Goal: Answer question/provide support

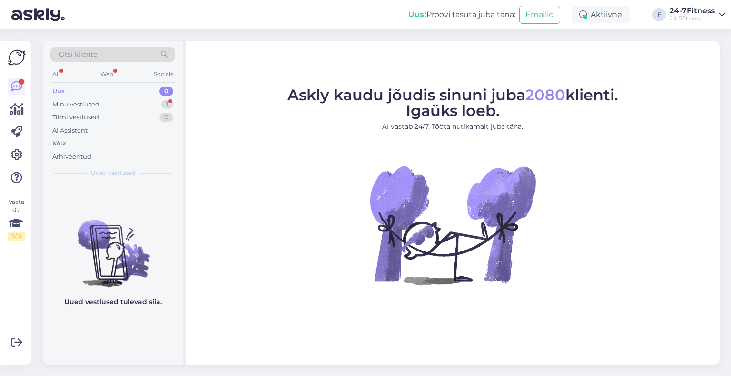
click at [9, 273] on div "Vaata siia 2 / 3" at bounding box center [17, 203] width 18 height 309
click at [93, 105] on div "Minu vestlused" at bounding box center [75, 105] width 47 height 10
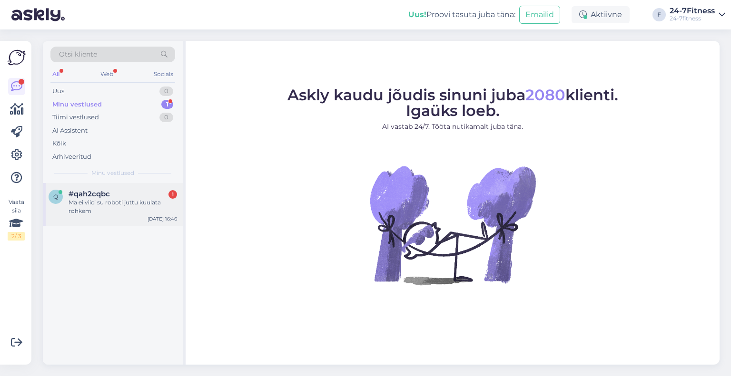
click at [116, 211] on div "Ma ei viici su roboti juttu kuulata rohkem" at bounding box center [122, 206] width 108 height 17
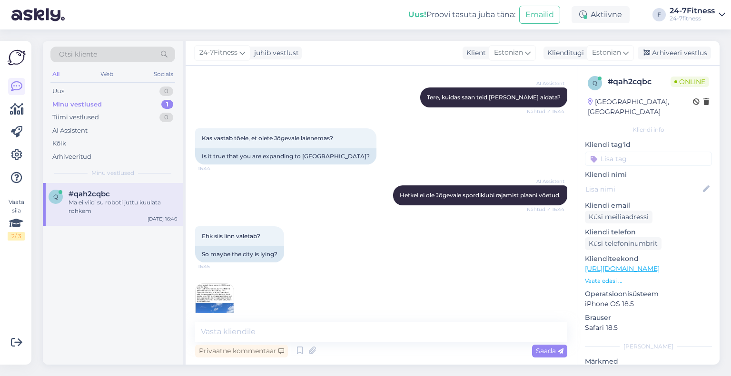
scroll to position [190, 0]
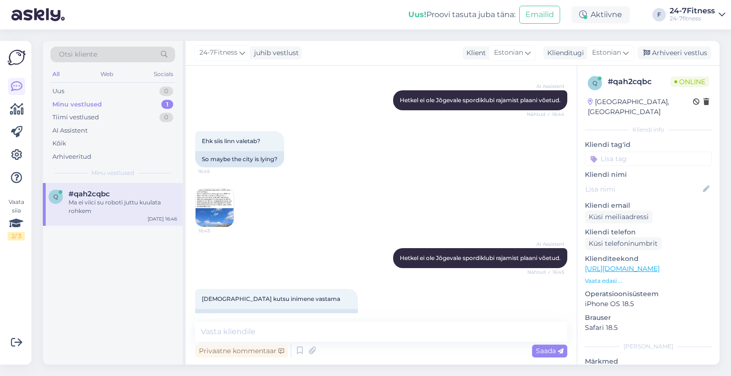
click at [219, 209] on img at bounding box center [214, 208] width 38 height 38
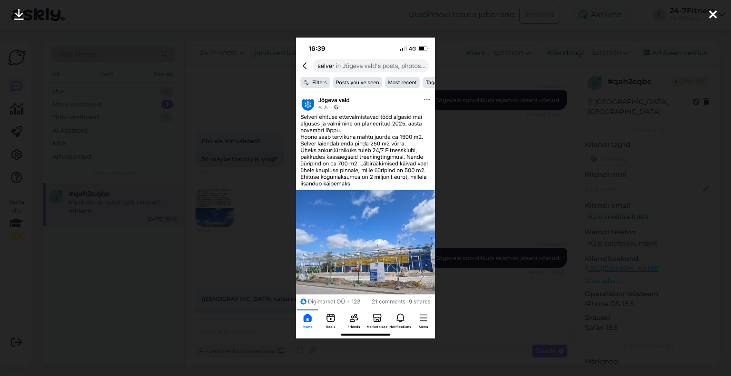
click at [716, 6] on div at bounding box center [712, 15] width 19 height 30
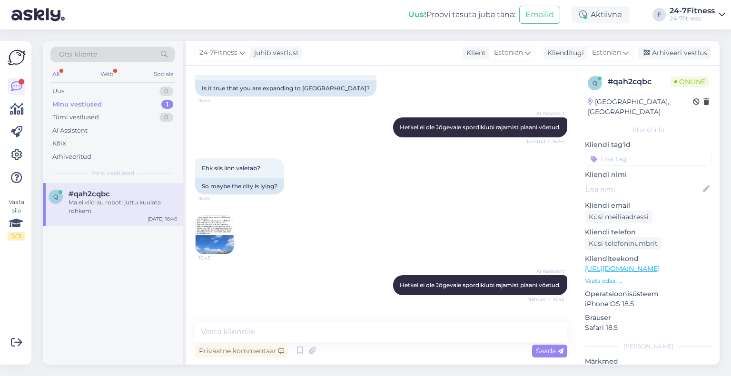
scroll to position [162, 0]
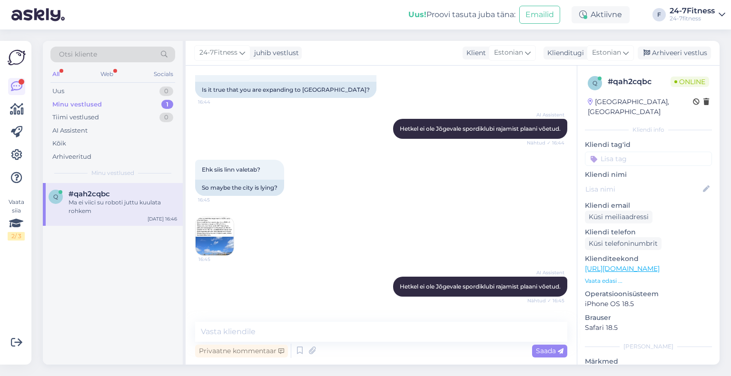
click at [215, 239] on img at bounding box center [214, 236] width 38 height 38
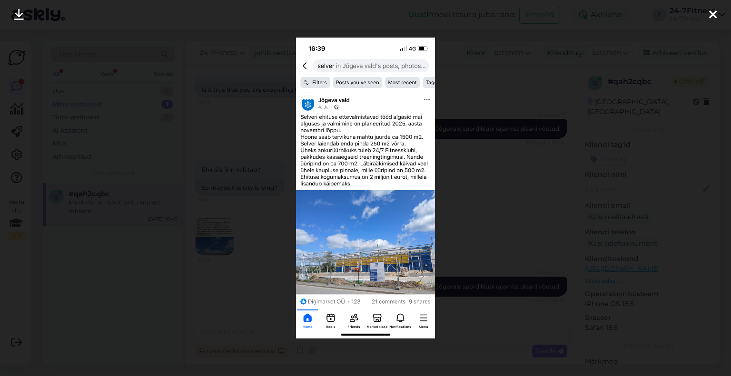
click at [714, 7] on div at bounding box center [712, 15] width 19 height 30
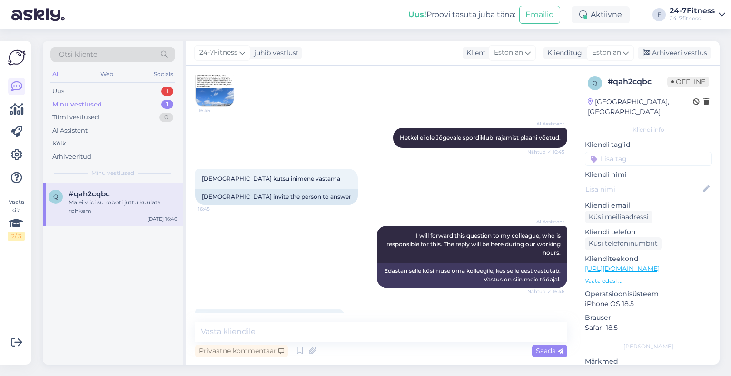
scroll to position [352, 0]
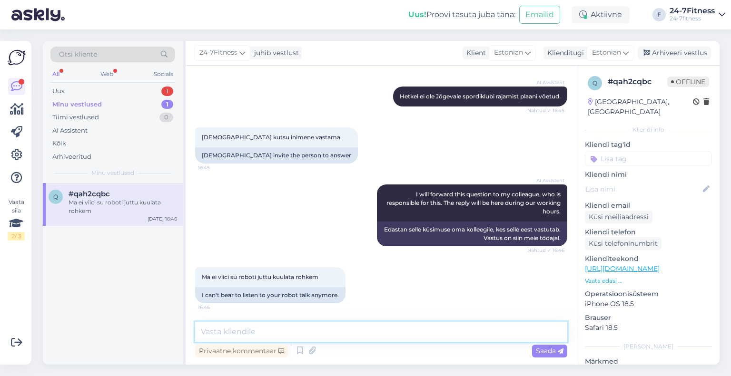
click at [297, 332] on textarea at bounding box center [381, 332] width 372 height 20
paste textarea "24-7Fitness spordiklubi on planeeritud avada Jõgeval. Kahjuks ei ole avamiskuup…"
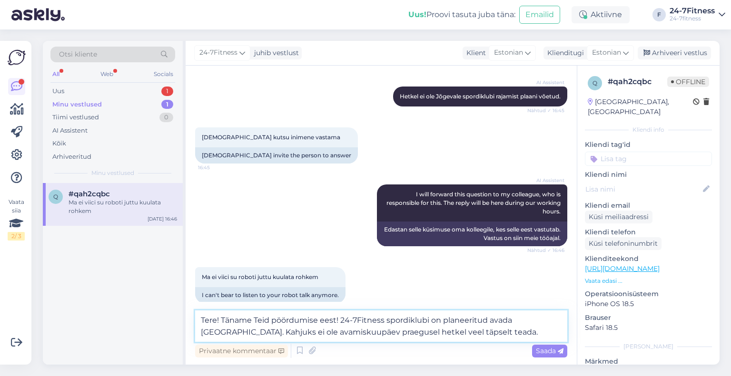
type textarea "Tere! Täname Teid pöördumise eest! 24-7Fitness spordiklubi on planeeritud avada…"
click at [469, 329] on textarea "Tere! Täname Teid pöördumise eest! 24-7Fitness spordiklubi on planeeritud avada…" at bounding box center [381, 326] width 372 height 31
click at [470, 334] on textarea "Tere! Täname Teid pöördumise eest! 24-7Fitness spordiklubi on planeeritud avada…" at bounding box center [381, 326] width 372 height 31
click at [463, 332] on textarea "Tere! Täname Teid pöördumise eest! 24-7Fitness spordiklubi on planeeritud avada…" at bounding box center [381, 326] width 372 height 31
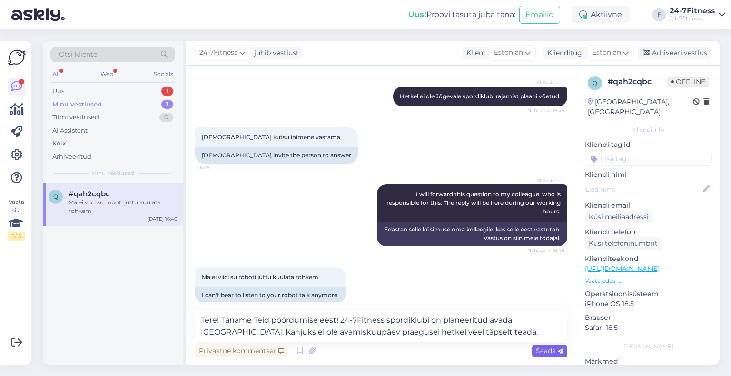
click at [544, 350] on span "Saada" at bounding box center [550, 351] width 28 height 9
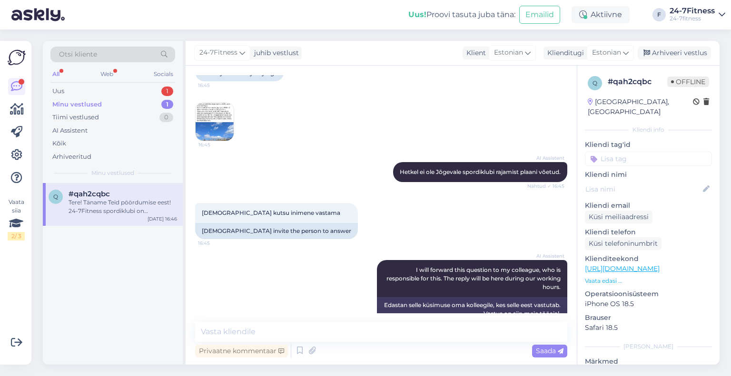
scroll to position [410, 0]
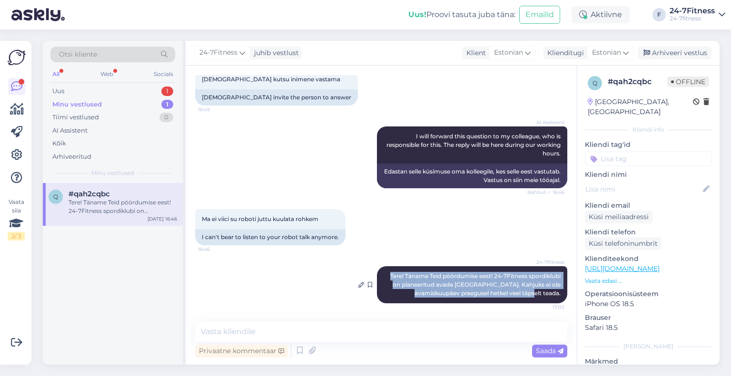
drag, startPoint x: 553, startPoint y: 293, endPoint x: 376, endPoint y: 276, distance: 178.2
click at [377, 276] on div "24-7Fitness Tere! Täname Teid pöördumise eest! 24-7Fitness spordiklubi on plane…" at bounding box center [472, 284] width 190 height 37
copy span "Tere! Täname Teid pöördumise eest! 24-7Fitness spordiklubi on planeeritud avada…"
click at [19, 153] on icon at bounding box center [16, 154] width 11 height 11
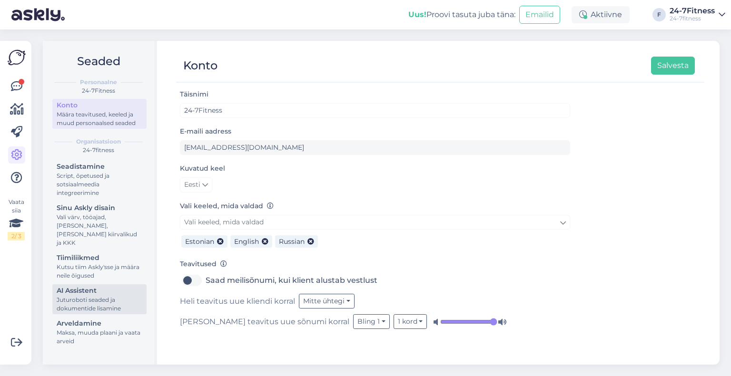
click at [98, 286] on div "AI Assistent" at bounding box center [100, 291] width 86 height 10
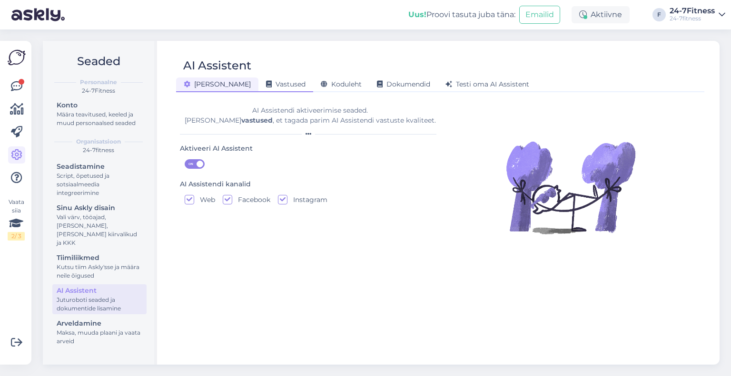
drag, startPoint x: 258, startPoint y: 79, endPoint x: 266, endPoint y: 84, distance: 8.7
click at [259, 80] on div "Vastused" at bounding box center [285, 85] width 55 height 15
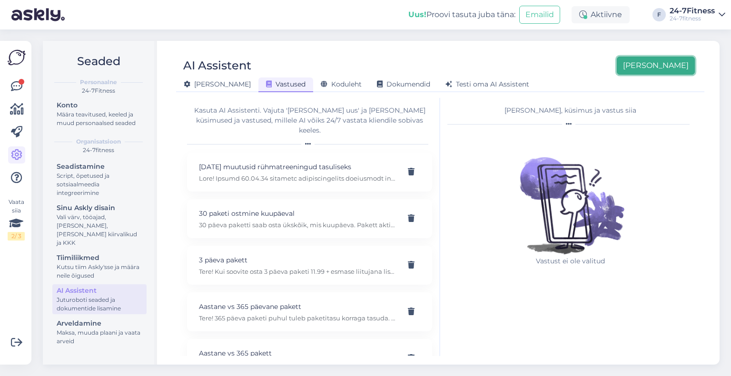
click at [676, 64] on button "Lisa uus" at bounding box center [655, 66] width 78 height 18
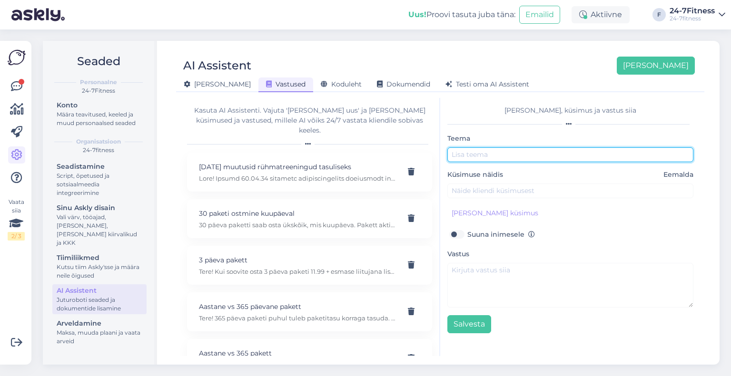
click at [476, 154] on input "text" at bounding box center [570, 154] width 246 height 15
type input "Jõgeva"
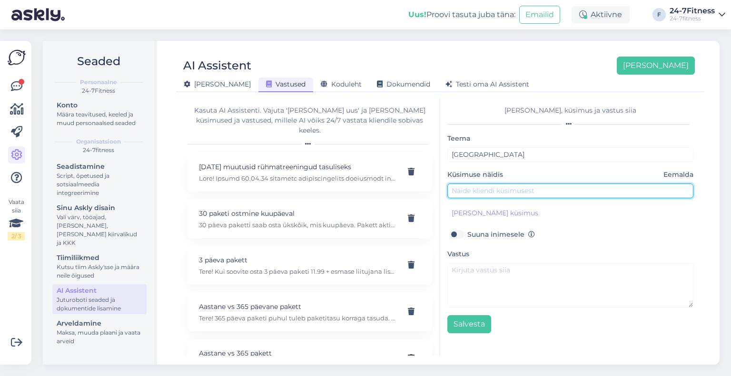
click at [486, 195] on input "text" at bounding box center [570, 191] width 246 height 15
type input "Kas"
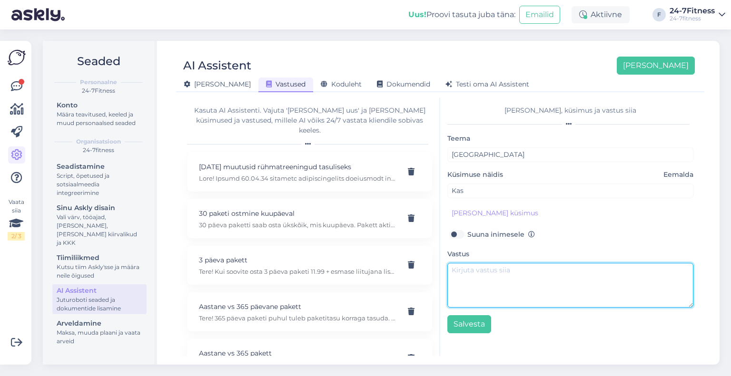
paste textarea "Tere! Täname Teid pöördumise eest! 24-7Fitness spordiklubi on planeeritud avada…"
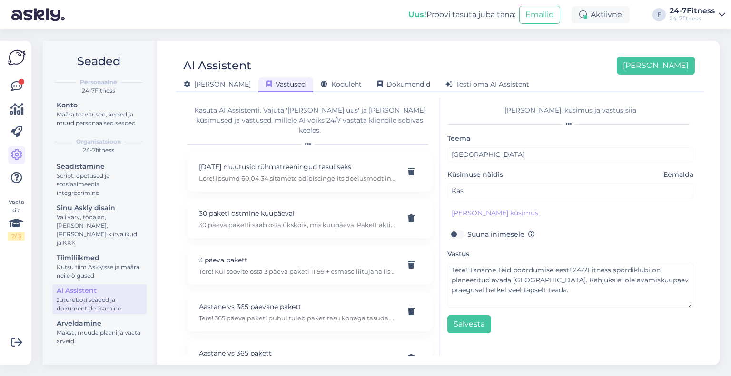
click at [513, 178] on label "Küsimuse näidis Eemalda" at bounding box center [570, 175] width 246 height 10
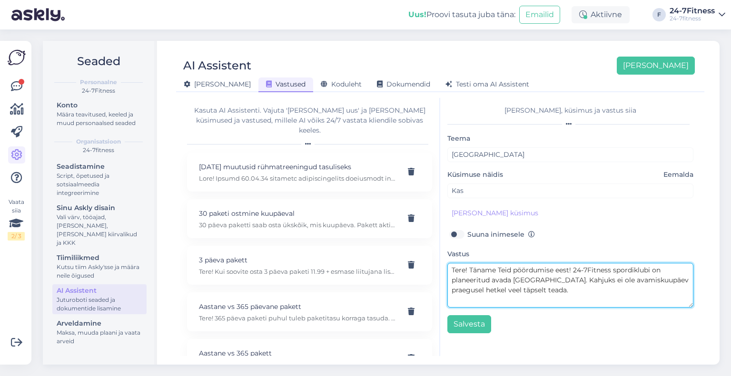
drag, startPoint x: 572, startPoint y: 270, endPoint x: 433, endPoint y: 271, distance: 139.4
click at [433, 271] on div "Kasuta AI Assistenti. Vajuta 'Lisa uus' ja lisa küsimused ja vastused, millele …" at bounding box center [440, 227] width 520 height 258
type textarea "24-7Fitness spordiklubi on planeeritud avada Jõgeval. Kahjuks ei ole avamiskuup…"
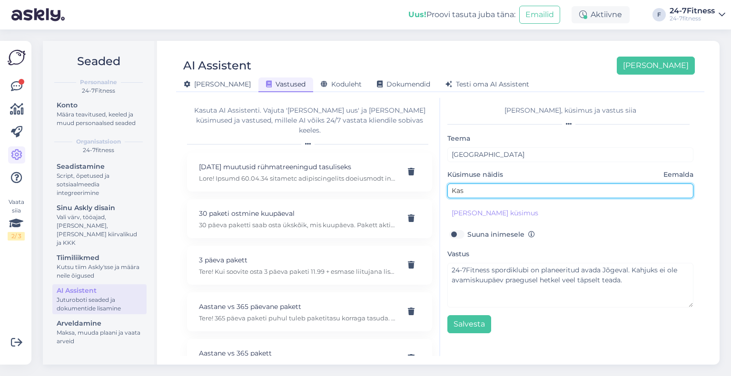
click at [486, 189] on input "Kas" at bounding box center [570, 191] width 246 height 15
type input "Kas Jõgeval avatakse spordiklubi?"
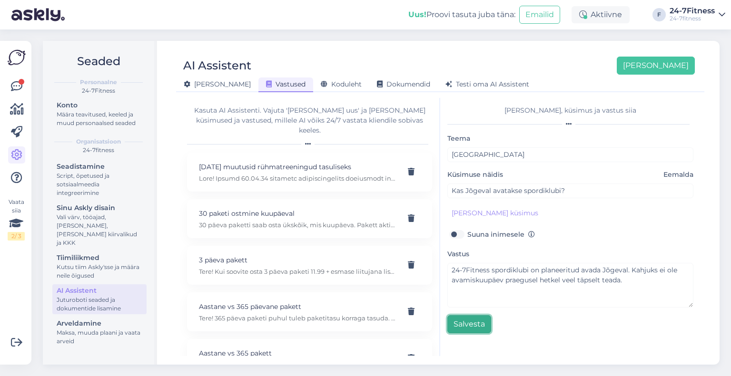
click at [468, 326] on button "Salvesta" at bounding box center [469, 324] width 44 height 18
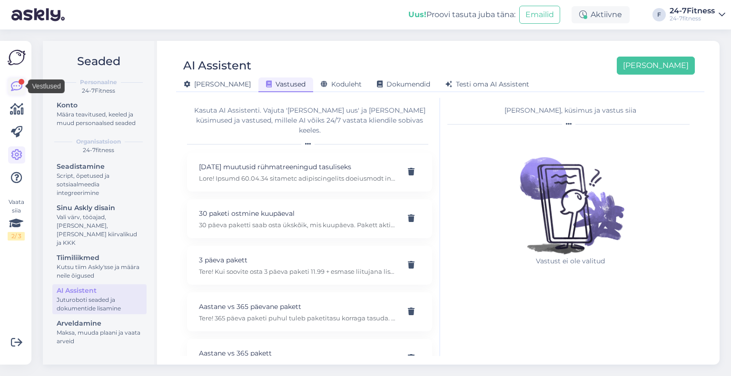
click at [14, 83] on icon at bounding box center [16, 86] width 11 height 11
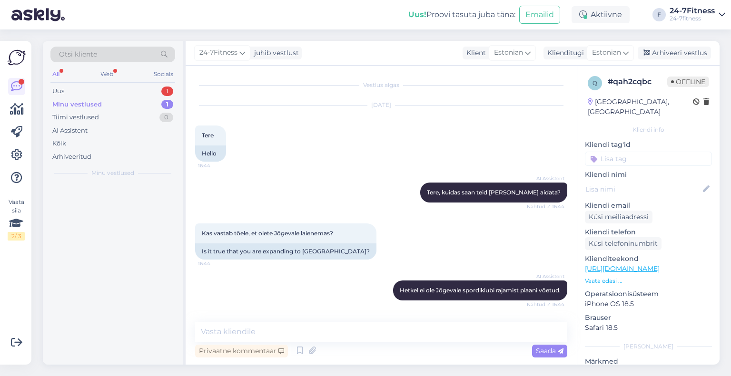
scroll to position [410, 0]
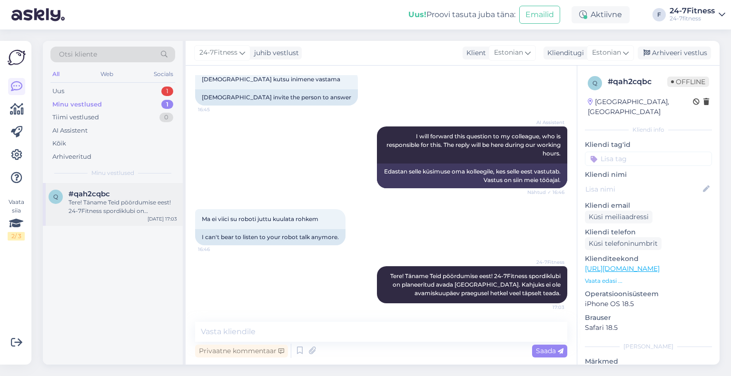
click at [112, 210] on div "Tere! Täname Teid pöördumise eest! 24-7Fitness spordiklubi on planeeritud avada…" at bounding box center [122, 206] width 108 height 17
click at [687, 52] on div "Arhiveeri vestlus" at bounding box center [673, 53] width 73 height 13
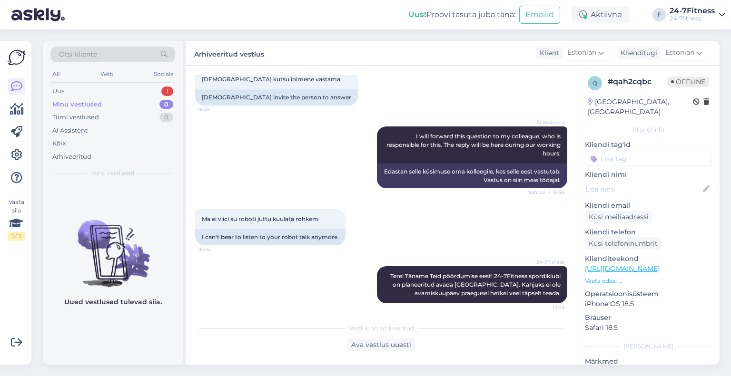
click at [90, 104] on div "Minu vestlused" at bounding box center [76, 105] width 49 height 10
click at [87, 91] on div "Uus 1" at bounding box center [112, 91] width 125 height 13
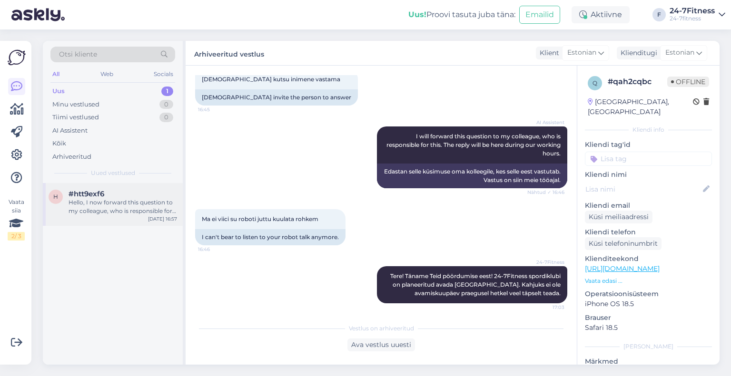
click at [96, 213] on div "Hello, I now forward this question to my colleague, who is responsible for this…" at bounding box center [122, 206] width 108 height 17
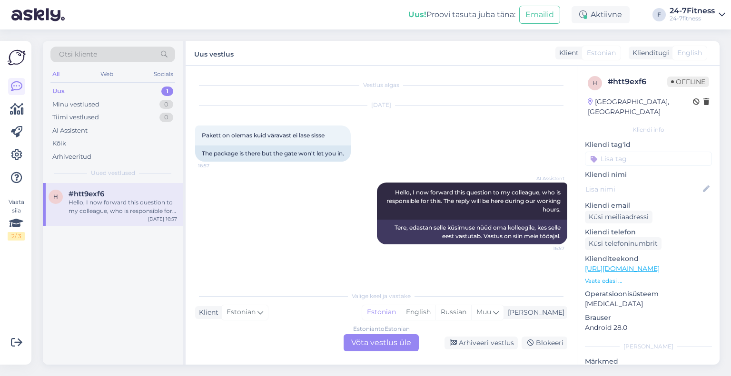
click at [372, 344] on div "Estonian to Estonian Võta vestlus üle" at bounding box center [380, 342] width 75 height 17
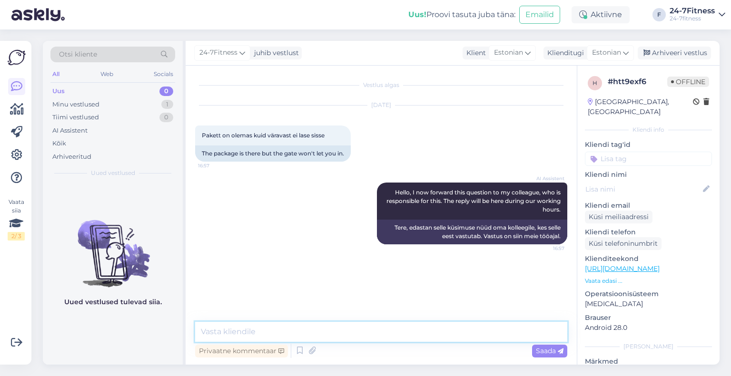
click at [287, 331] on textarea at bounding box center [381, 332] width 372 height 20
paste textarea "Tere! Täname Teid pöördumise eest! Palun saatke meile enda nimi ja isikukood. V…"
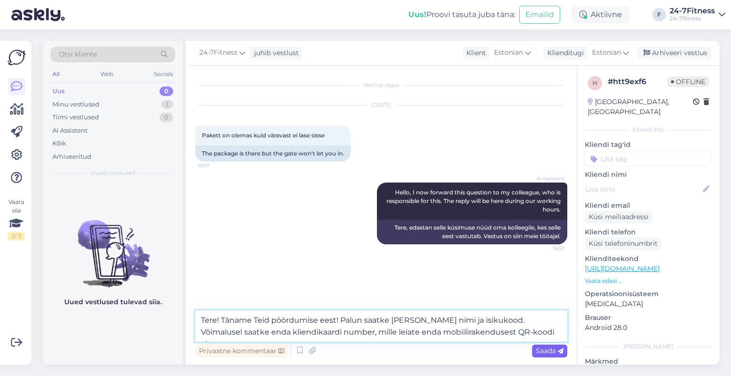
type textarea "Tere! Täname Teid pöördumise eest! Palun saatke meile enda nimi ja isikukood. V…"
click at [545, 350] on span "Saada" at bounding box center [550, 351] width 28 height 9
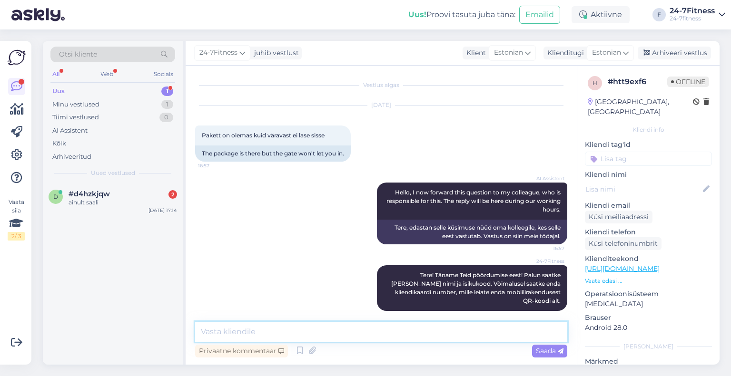
click at [340, 327] on textarea at bounding box center [381, 332] width 372 height 20
click at [680, 51] on div "Arhiveeri vestlus" at bounding box center [673, 53] width 73 height 13
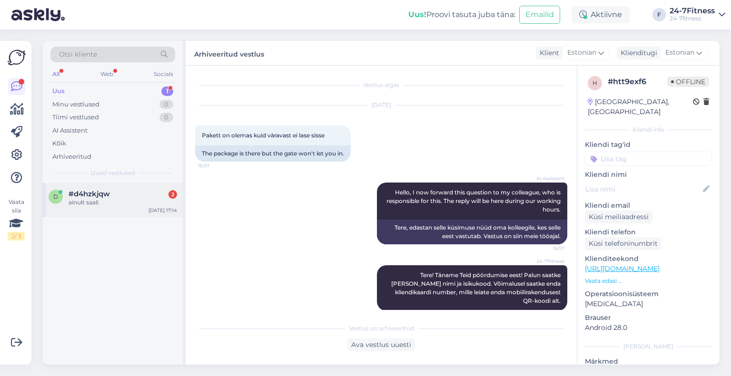
click at [123, 199] on div "ainult saali" at bounding box center [122, 202] width 108 height 9
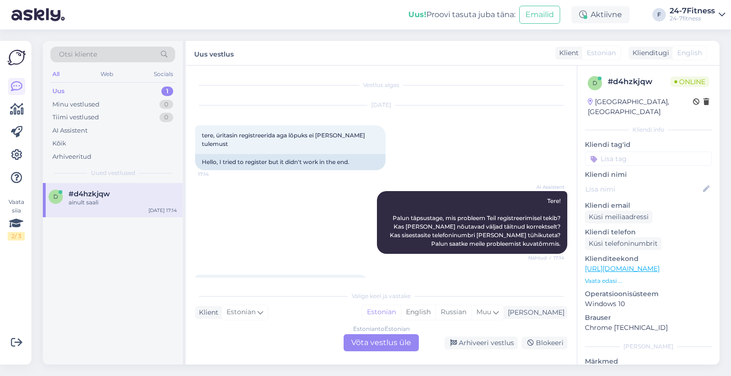
scroll to position [92, 0]
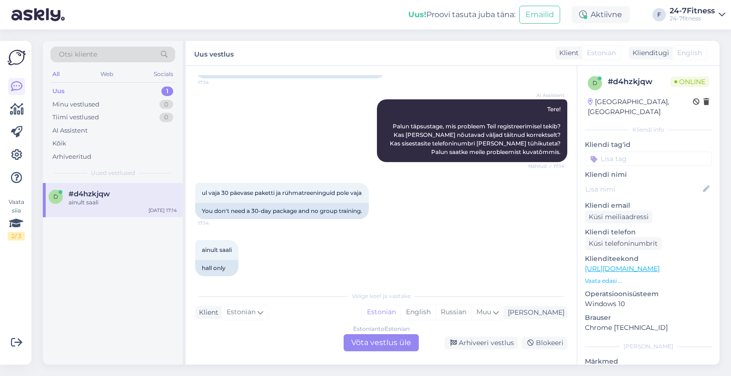
click at [380, 344] on div "Estonian to Estonian Võta vestlus üle" at bounding box center [380, 342] width 75 height 17
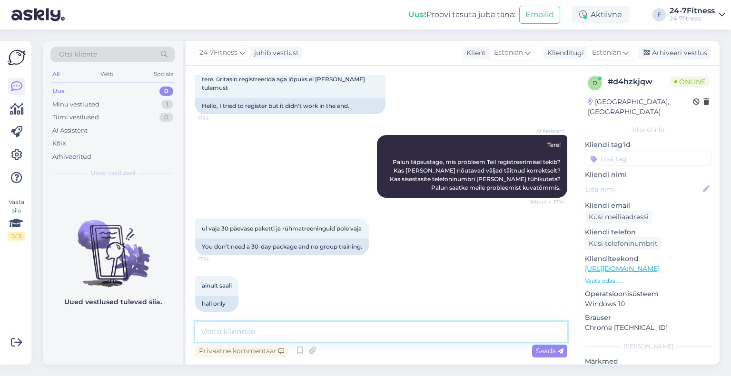
click at [336, 327] on textarea at bounding box center [381, 332] width 372 height 20
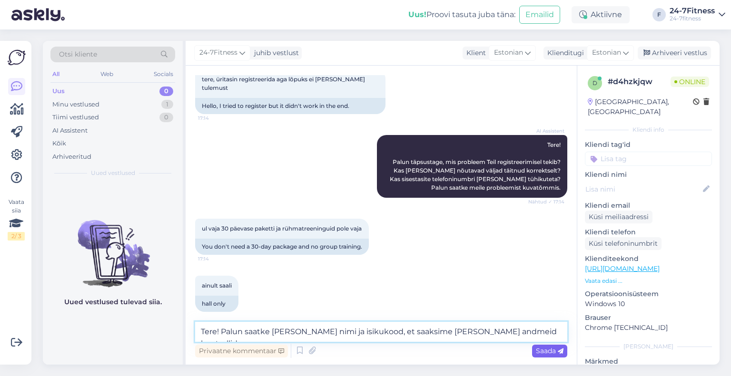
type textarea "Tere! Palun saatke meile enda nimi ja isikukood, et saaksime Teie andmeid kontr…"
click at [541, 351] on span "Saada" at bounding box center [550, 351] width 28 height 9
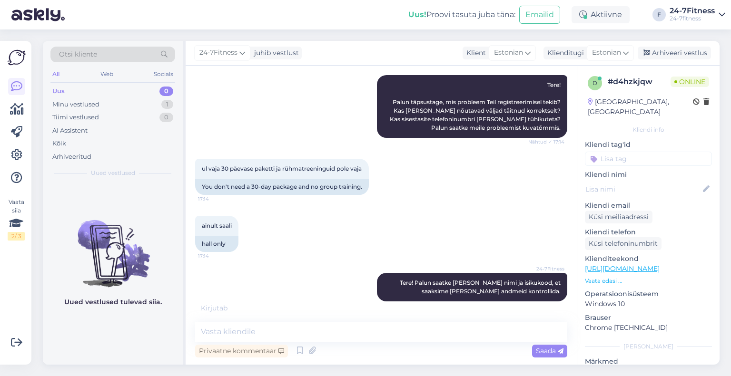
scroll to position [146, 0]
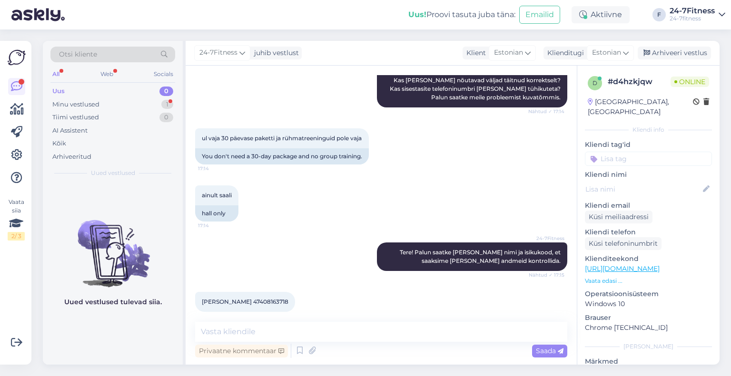
drag, startPoint x: 282, startPoint y: 289, endPoint x: 247, endPoint y: 293, distance: 34.4
click at [247, 293] on div "Svetlana Vaino 47408163718 17:16" at bounding box center [245, 302] width 100 height 20
copy span "47408163718"
click at [315, 334] on textarea at bounding box center [381, 332] width 372 height 20
paste textarea "Uue paketi ostmiseks palun minge meie kodulehele https://www.24-7fitness.ee/ ja…"
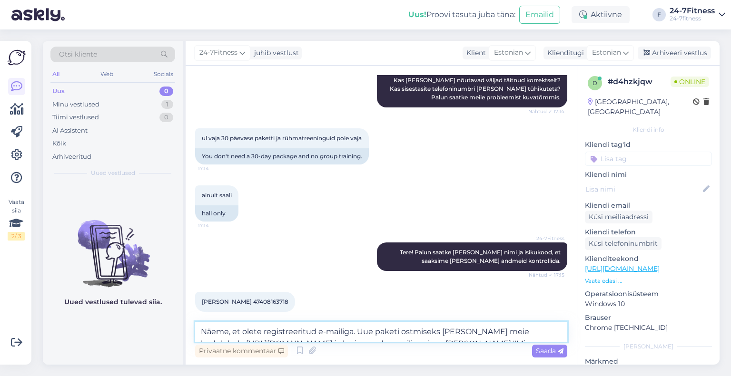
scroll to position [157, 0]
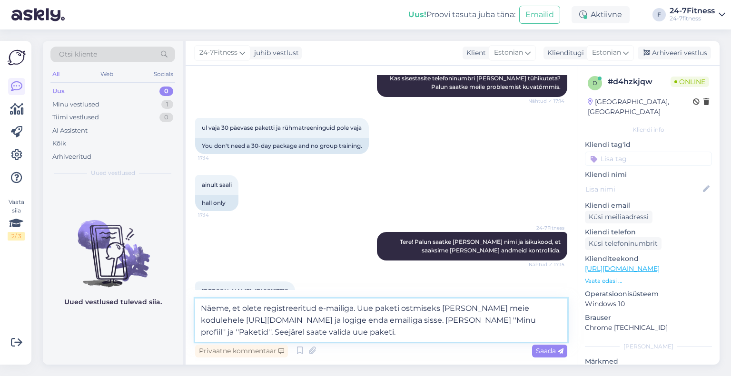
drag, startPoint x: 379, startPoint y: 308, endPoint x: 357, endPoint y: 307, distance: 21.9
click at [357, 307] on textarea "Näeme, et olete registreeritud e-mailiga. Uue paketi ostmiseks palun minge meie…" at bounding box center [381, 320] width 372 height 43
click at [353, 308] on textarea "Näeme, et olete registreeritud e-mailiga. Paketi ostmiseks palun minge meie kod…" at bounding box center [381, 320] width 372 height 43
paste textarea "svetlanavaino@yahoo.com"
drag, startPoint x: 367, startPoint y: 332, endPoint x: 360, endPoint y: 332, distance: 7.6
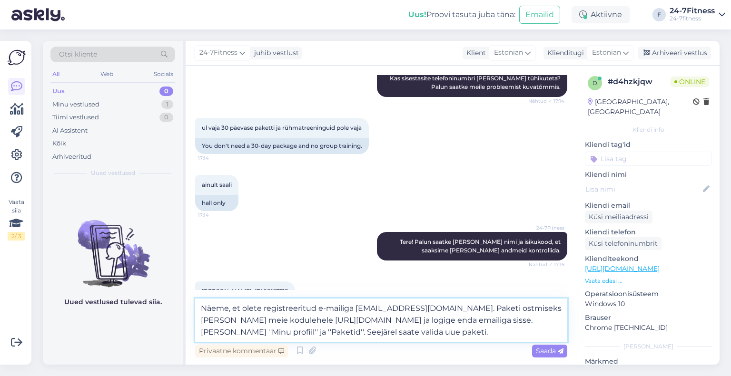
click at [360, 332] on textarea "Näeme, et olete registreeritud e-mailiga svetlanavaino@yahoo.com. Paketi ostmis…" at bounding box center [381, 320] width 372 height 43
click at [398, 336] on textarea "Näeme, et olete registreeritud e-mailiga svetlanavaino@yahoo.com. Paketi ostmis…" at bounding box center [381, 320] width 372 height 43
click at [203, 307] on textarea "Näeme, et olete registreeritud e-mailiga svetlanavaino@yahoo.com. Paketi ostmis…" at bounding box center [381, 320] width 372 height 43
type textarea "Täname! Näeme, et olete registreeritud e-mailiga svetlanavaino@yahoo.com. Paket…"
click at [542, 348] on span "Saada" at bounding box center [550, 351] width 28 height 9
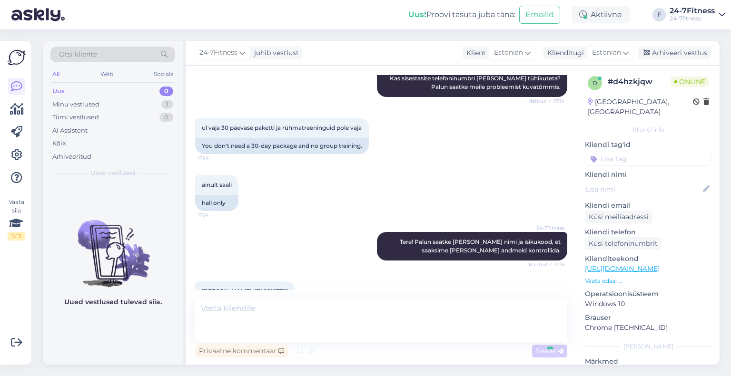
scroll to position [222, 0]
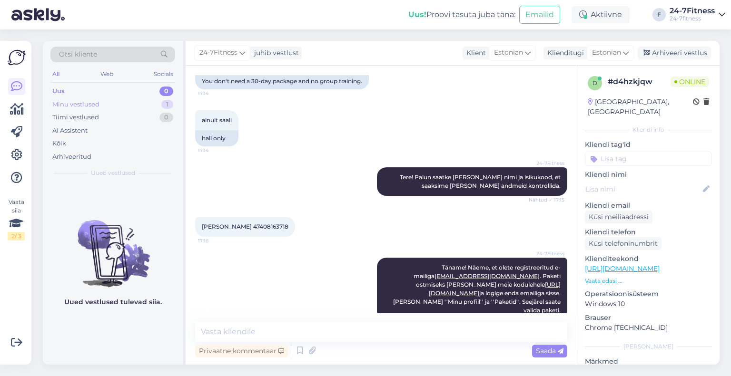
click at [91, 104] on div "Minu vestlused" at bounding box center [75, 105] width 47 height 10
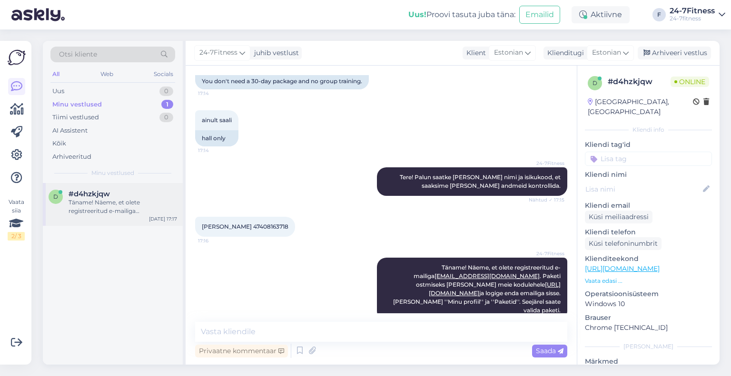
click at [107, 211] on div "Täname! Näeme, et olete registreeritud e-mailiga svetlanavaino@yahoo.com. Paket…" at bounding box center [122, 206] width 108 height 17
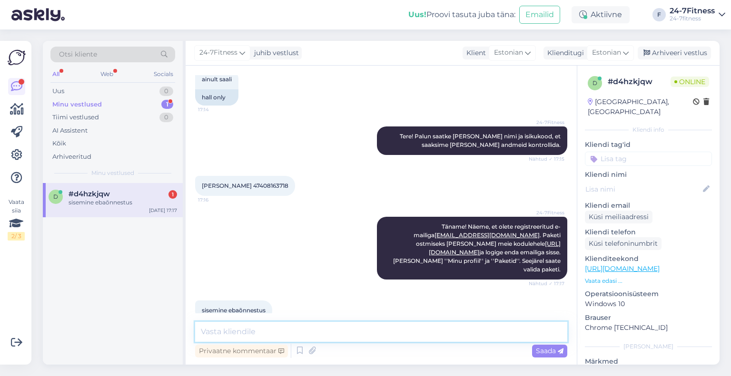
click at [314, 329] on textarea at bounding box center [381, 332] width 372 height 20
paste textarea "vajutage sisselogimise alas ,,unustasin parooli'' ja sisestage enda meiliaadres…"
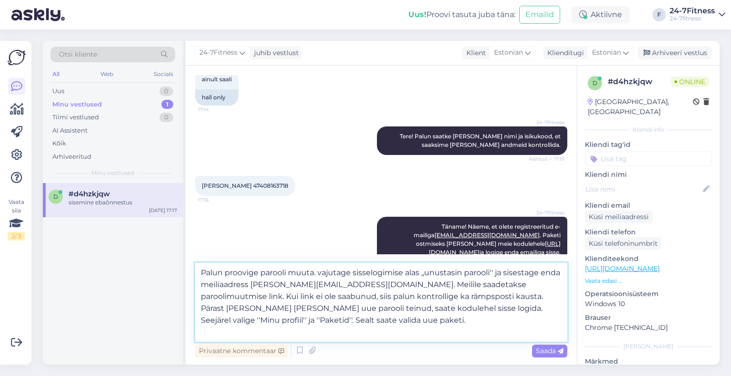
click at [322, 271] on textarea "Palun proovige parooli muuta. vajutage sisselogimise alas ,,unustasin parooli''…" at bounding box center [381, 302] width 372 height 79
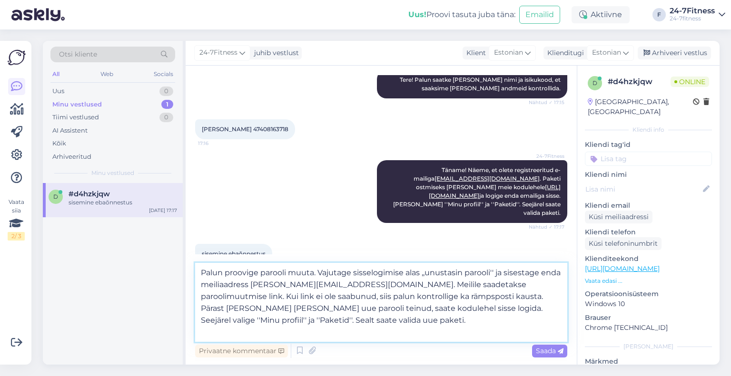
scroll to position [322, 0]
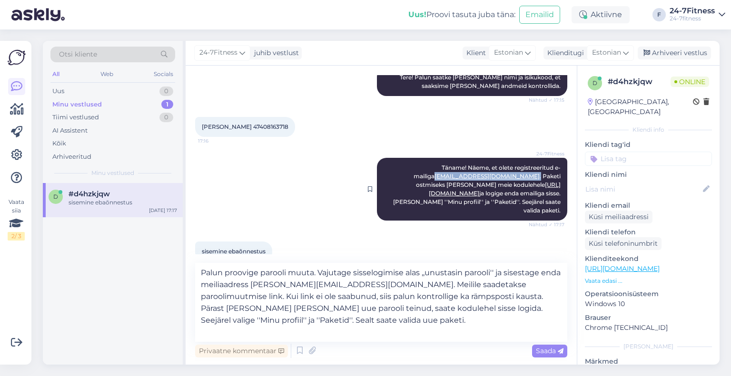
drag, startPoint x: 463, startPoint y: 166, endPoint x: 386, endPoint y: 166, distance: 77.5
click at [393, 166] on span "Täname! Näeme, et olete registreeritud e-mailiga svetlanavaino@yahoo.com . Pake…" at bounding box center [477, 189] width 169 height 50
copy span "svetlanavaino@yahoo.com ."
drag, startPoint x: 356, startPoint y: 282, endPoint x: 279, endPoint y: 286, distance: 77.7
click at [279, 286] on textarea "Palun proovige parooli muuta. Vajutage sisselogimise alas ,,unustasin parooli''…" at bounding box center [381, 302] width 372 height 79
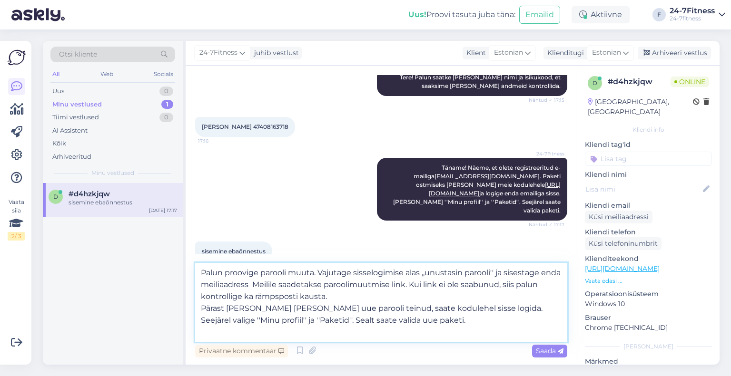
paste textarea "svetlanavaino@yahoo.com."
click at [233, 331] on textarea "Palun proovige parooli muuta. Vajutage sisselogimise alas ,,unustasin parooli''…" at bounding box center [381, 302] width 372 height 79
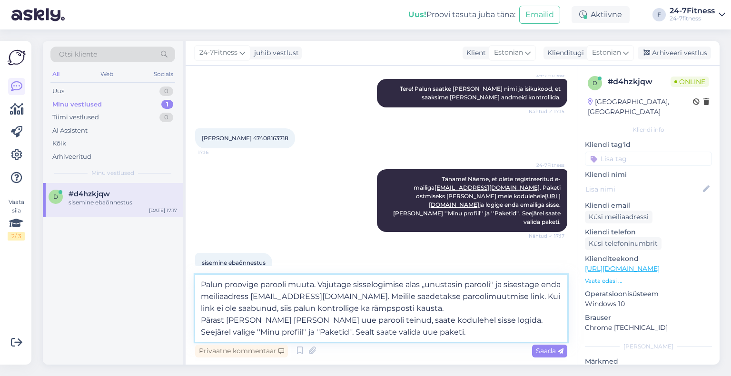
drag, startPoint x: 380, startPoint y: 335, endPoint x: 371, endPoint y: 335, distance: 8.6
click at [371, 335] on textarea "Palun proovige parooli muuta. Vajutage sisselogimise alas ,,unustasin parooli''…" at bounding box center [381, 308] width 372 height 67
click at [429, 334] on textarea "Palun proovige parooli muuta. Vajutage sisselogimise alas ,,unustasin parooli''…" at bounding box center [381, 308] width 372 height 67
click at [462, 308] on textarea "Palun proovige parooli muuta. Vajutage sisselogimise alas ,,unustasin parooli''…" at bounding box center [381, 308] width 372 height 67
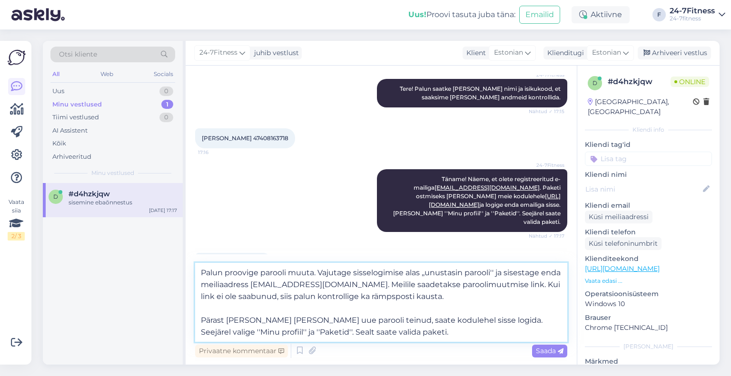
scroll to position [322, 0]
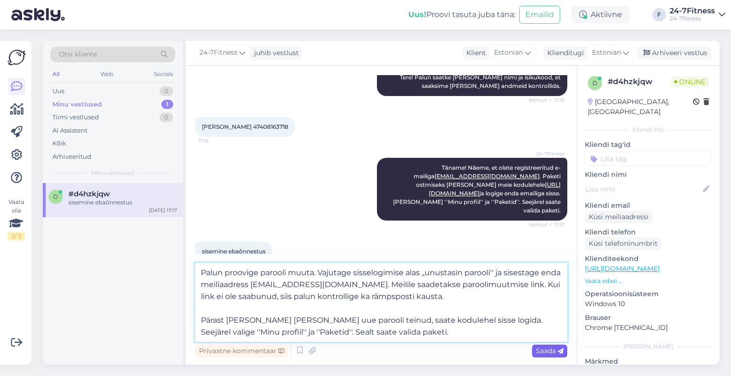
type textarea "Palun proovige parooli muuta. Vajutage sisselogimise alas ,,unustasin parooli''…"
click at [542, 348] on span "Saada" at bounding box center [550, 351] width 28 height 9
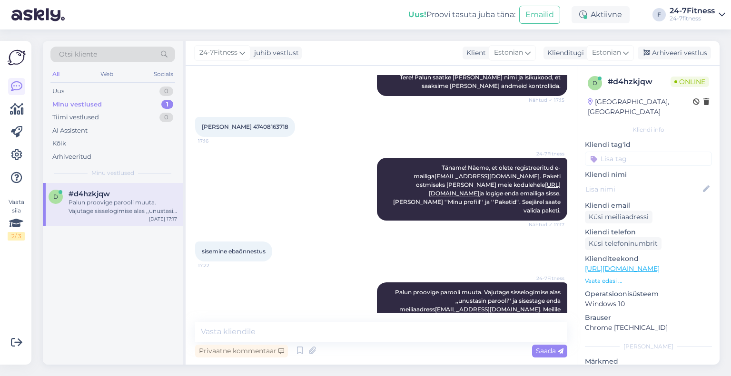
scroll to position [372, 0]
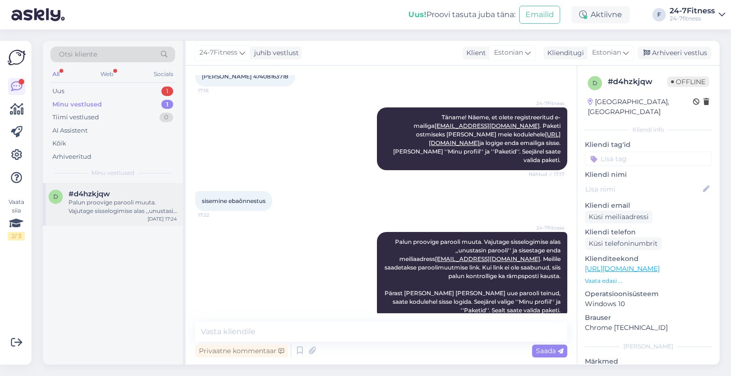
click at [103, 211] on div "Palun proovige parooli muuta. Vajutage sisselogimise alas ,,unustasin parooli''…" at bounding box center [122, 206] width 108 height 17
click at [409, 338] on textarea at bounding box center [381, 332] width 372 height 20
click at [670, 53] on div "Arhiveeri vestlus" at bounding box center [673, 53] width 73 height 13
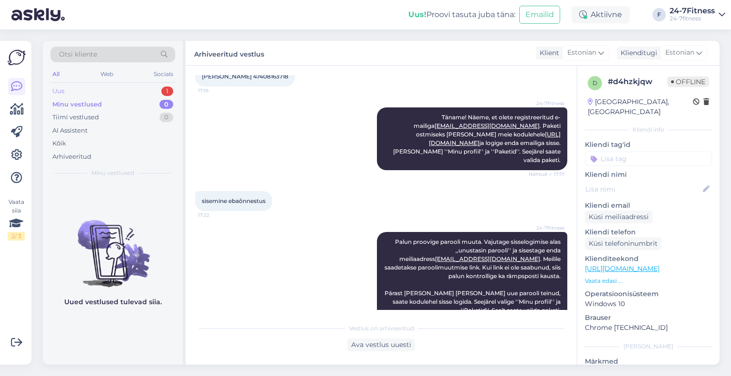
click at [93, 94] on div "Uus 1" at bounding box center [112, 91] width 125 height 13
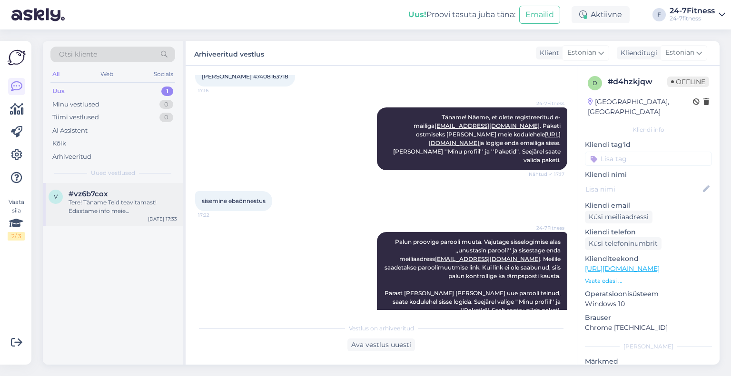
click at [110, 209] on div "Tere! Täname Teid teavitamast! Edastame info meie hooldustehnikule." at bounding box center [122, 206] width 108 height 17
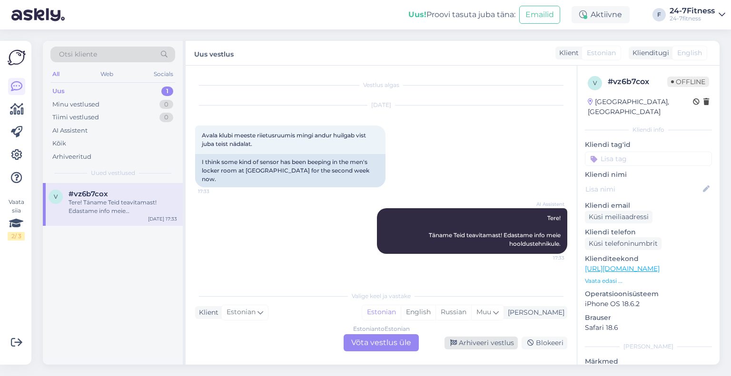
click at [474, 346] on div "Arhiveeri vestlus" at bounding box center [480, 343] width 73 height 13
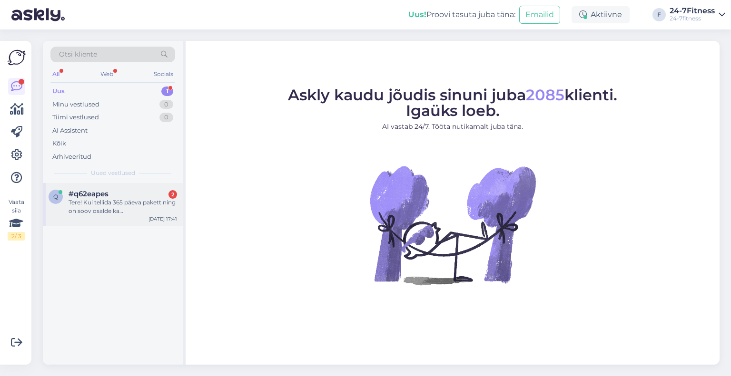
click at [100, 214] on div "Tere! Kui tellida 365 päeva pakett ning on soov osalde ka rühmatreeningutes, si…" at bounding box center [122, 206] width 108 height 17
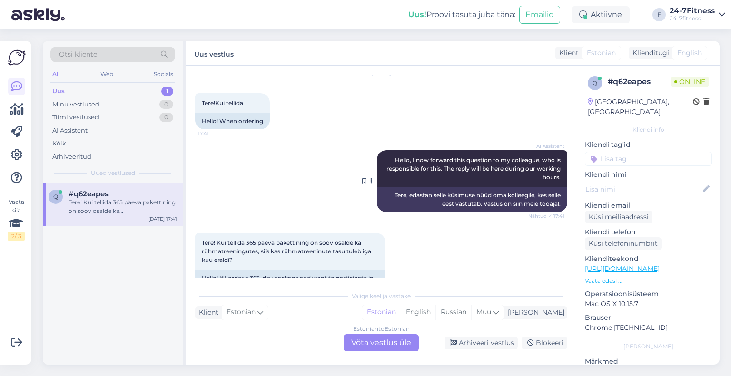
scroll to position [68, 0]
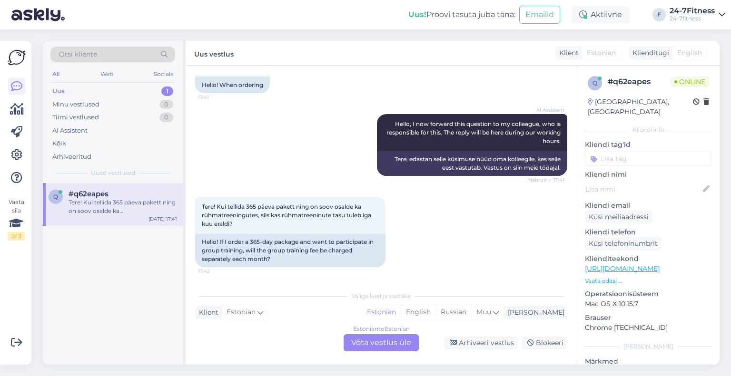
click at [372, 344] on div "Estonian to Estonian Võta vestlus üle" at bounding box center [380, 342] width 75 height 17
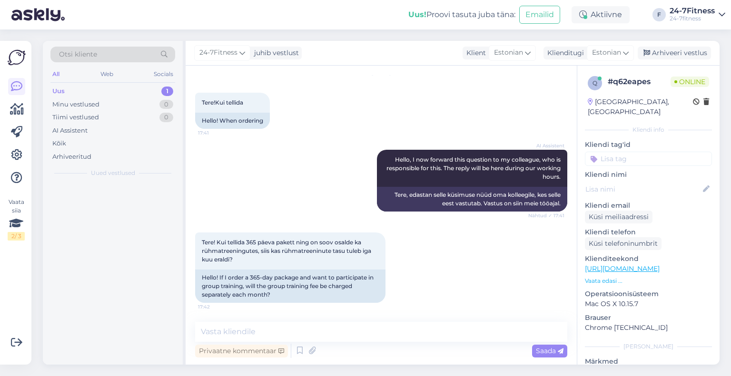
scroll to position [32, 0]
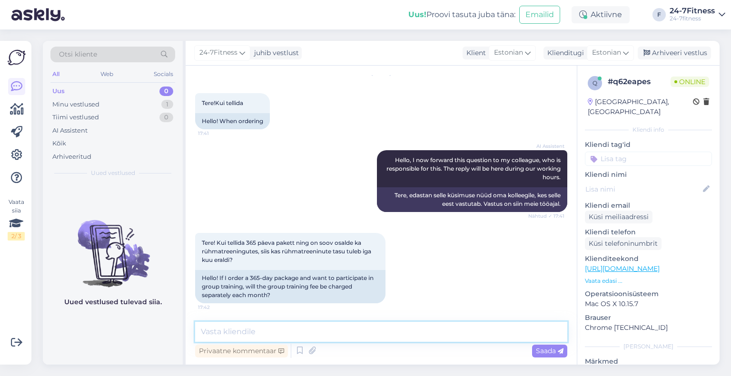
click at [277, 331] on textarea at bounding box center [381, 332] width 372 height 20
paste textarea "Uue paketi ostmiseks palun minge meie kodulehele https://www.24-7fitness.ee/ ja…"
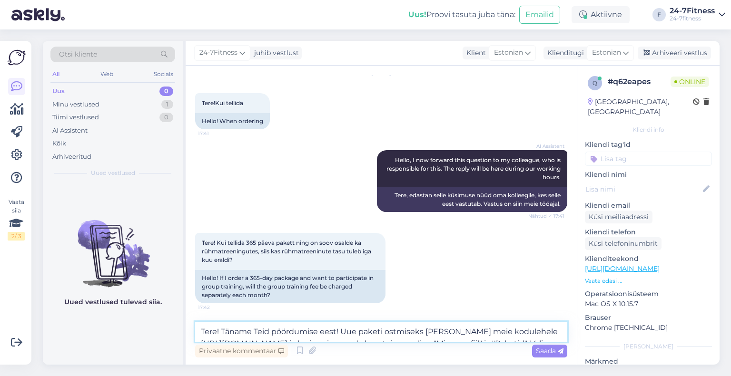
scroll to position [68, 0]
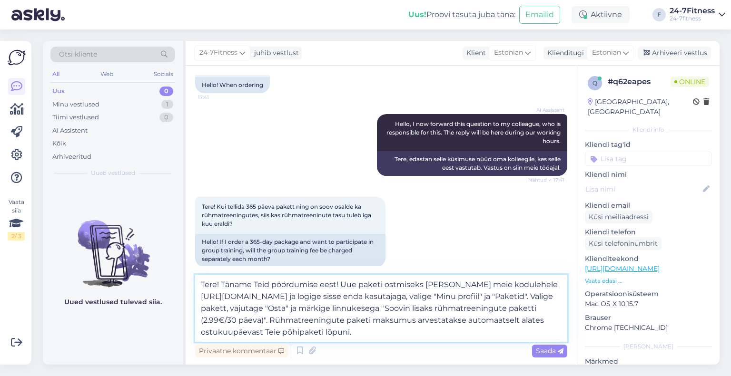
drag, startPoint x: 360, startPoint y: 283, endPoint x: 344, endPoint y: 283, distance: 15.7
click at [344, 283] on textarea "Tere! Täname Teid pöördumise eest! Uue paketi ostmiseks palun minge meie kodule…" at bounding box center [381, 308] width 372 height 67
drag, startPoint x: 272, startPoint y: 318, endPoint x: 340, endPoint y: 284, distance: 75.9
click at [340, 284] on textarea "Tere! Täname Teid pöördumise eest! Paketi ostmiseks palun minge meie kodulehele…" at bounding box center [381, 308] width 372 height 67
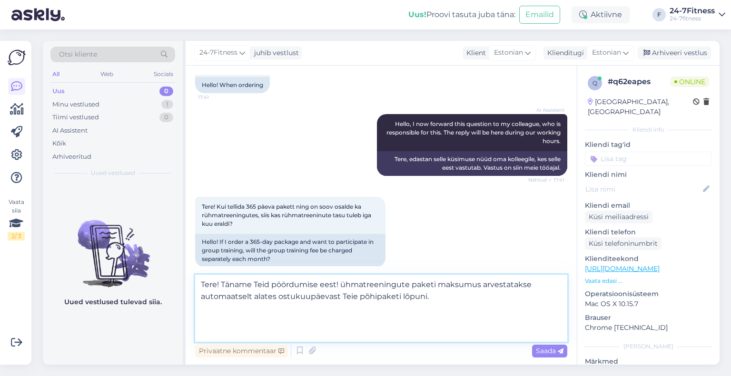
scroll to position [44, 0]
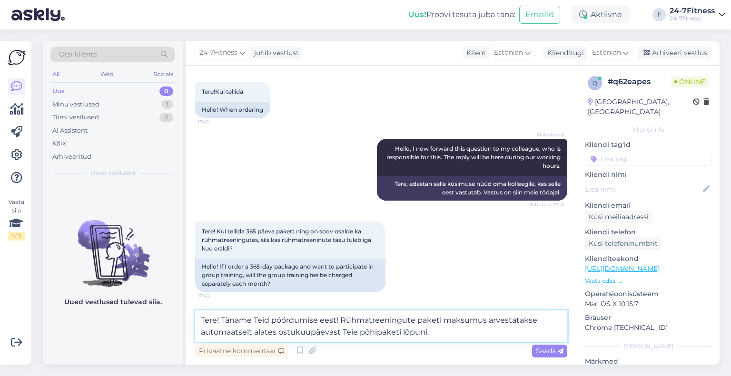
click at [443, 335] on textarea "Tere! Täname Teid pöördumise eest! Rühmatreeningute paketi maksumus arvestataks…" at bounding box center [381, 326] width 372 height 31
click at [341, 318] on textarea "Tere! Täname Teid pöördumise eest! Rühmatreeningute paketi maksumus arvestataks…" at bounding box center [381, 326] width 372 height 31
paste textarea "Teil ei ole vajalik iga kuu eraldi rühmatreeningute paketti juurde osta"
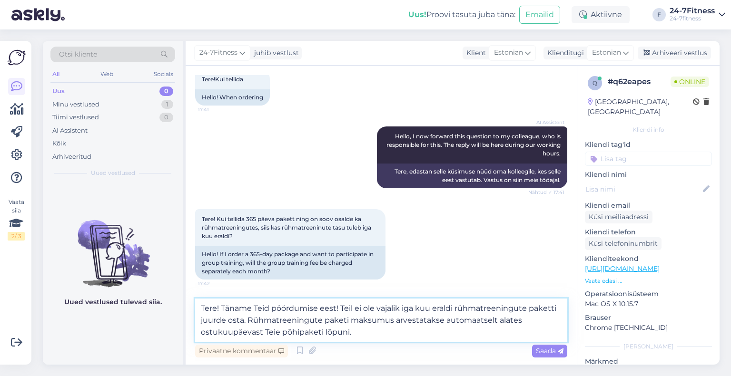
click at [378, 324] on textarea "Tere! Täname Teid pöördumise eest! Teil ei ole vajalik iga kuu eraldi rühmatree…" at bounding box center [381, 320] width 372 height 43
click at [372, 338] on textarea "Tere! Täname Teid pöördumise eest! Teil ei ole vajalik iga kuu eraldi rühmatree…" at bounding box center [381, 320] width 372 height 43
click at [380, 339] on textarea "Tere! Täname Teid pöördumise eest! Teil ei ole vajalik iga kuu eraldi rühmatree…" at bounding box center [381, 320] width 372 height 43
click at [379, 334] on textarea "Tere! Täname Teid pöördumise eest! Teil ei ole vajalik iga kuu eraldi rühmatree…" at bounding box center [381, 320] width 372 height 43
type textarea "Tere! Täname Teid pöördumise eest! Teil ei ole vajalik iga kuu eraldi rühmatree…"
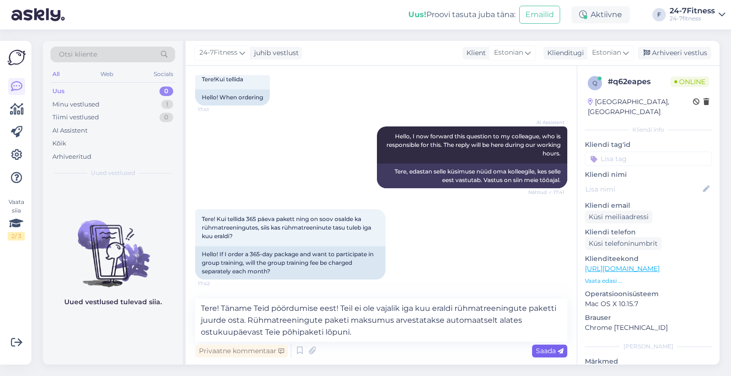
click at [537, 350] on span "Saada" at bounding box center [550, 351] width 28 height 9
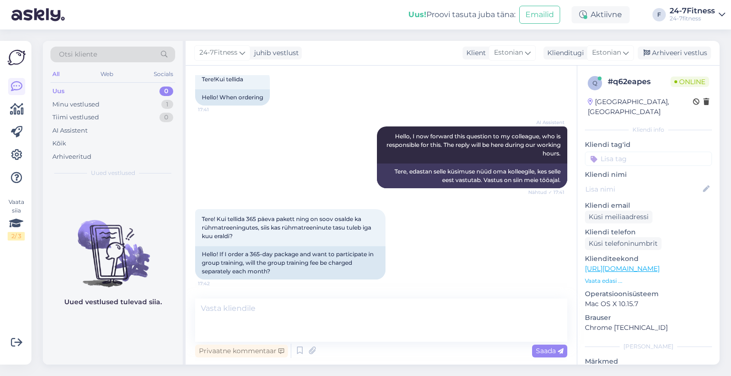
scroll to position [99, 0]
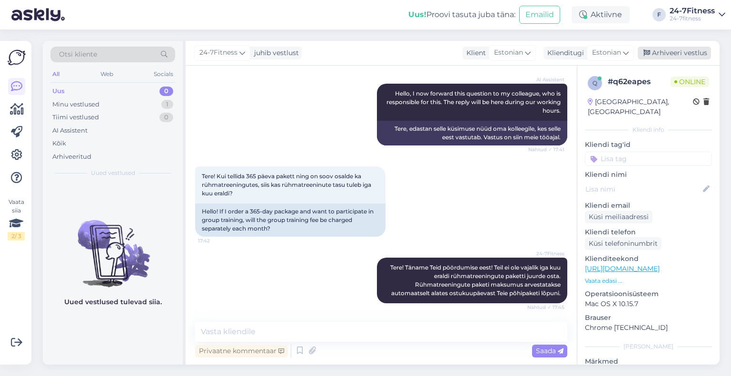
click at [665, 51] on div "Arhiveeri vestlus" at bounding box center [673, 53] width 73 height 13
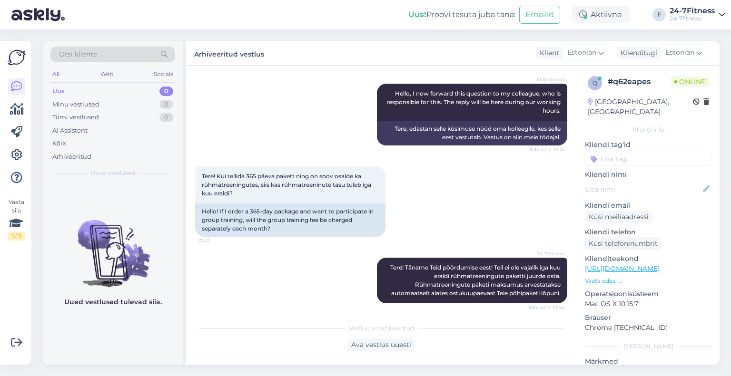
scroll to position [103, 0]
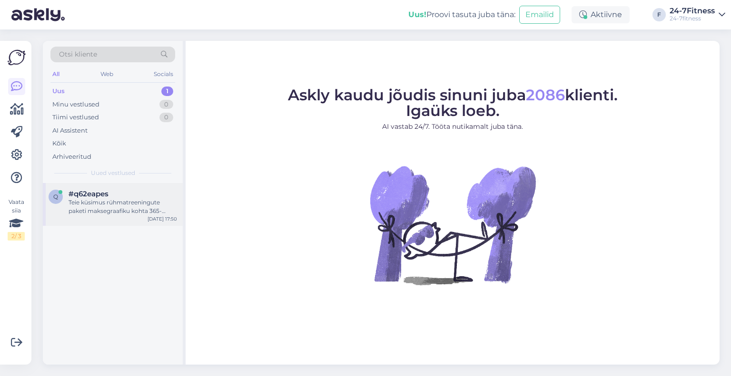
click at [100, 204] on div "Teie küsimus rühmatreeningute paketi maksegraafiku kohta 365-päevase paketi puh…" at bounding box center [122, 206] width 108 height 17
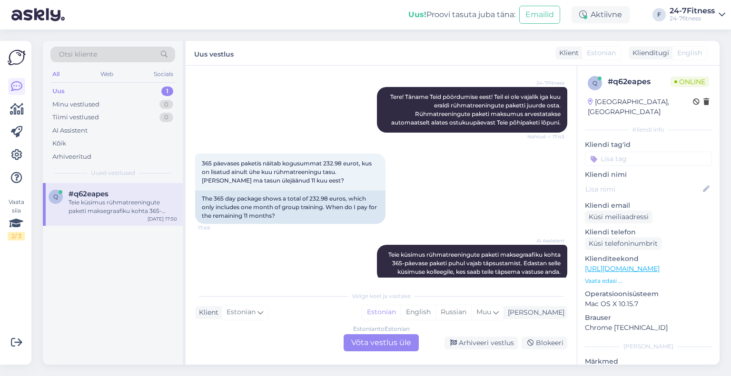
scroll to position [284, 0]
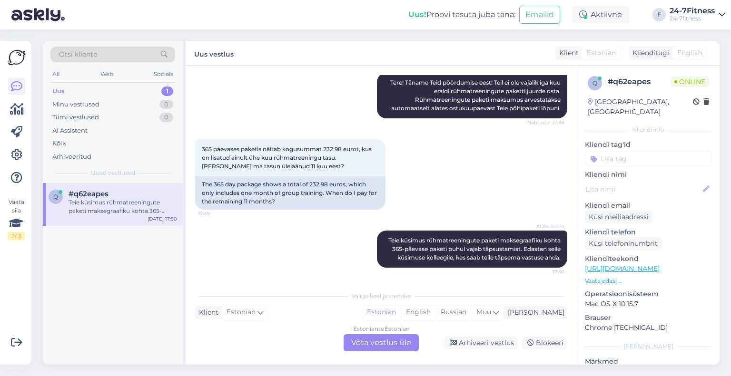
click at [375, 344] on div "Estonian to Estonian Võta vestlus üle" at bounding box center [380, 342] width 75 height 17
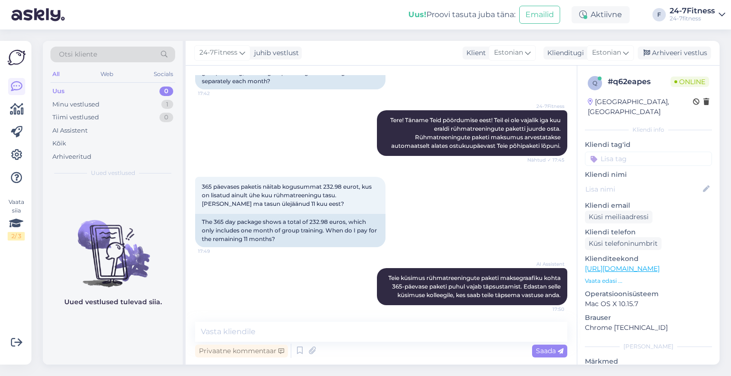
scroll to position [248, 0]
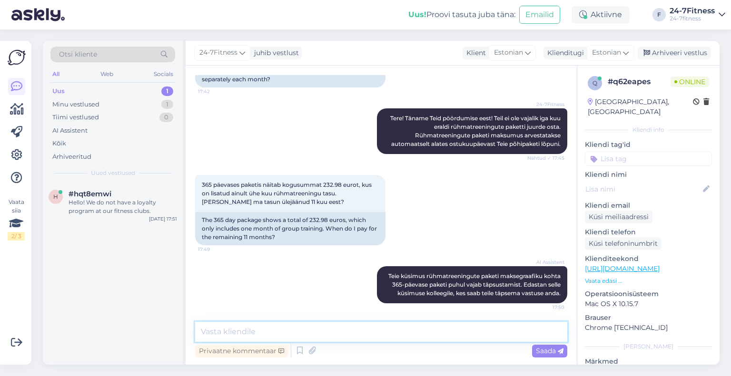
click at [335, 331] on textarea at bounding box center [381, 332] width 372 height 20
click at [138, 260] on div "h #hqt8emwi Hello! We do not have a loyalty program at our fitness clubs. Sep 4…" at bounding box center [113, 274] width 140 height 182
click at [309, 333] on textarea at bounding box center [381, 332] width 372 height 20
type textarea "Palun saatke meile pilt, et saaksime kontrollida."
click at [544, 345] on div "Saada" at bounding box center [549, 351] width 35 height 13
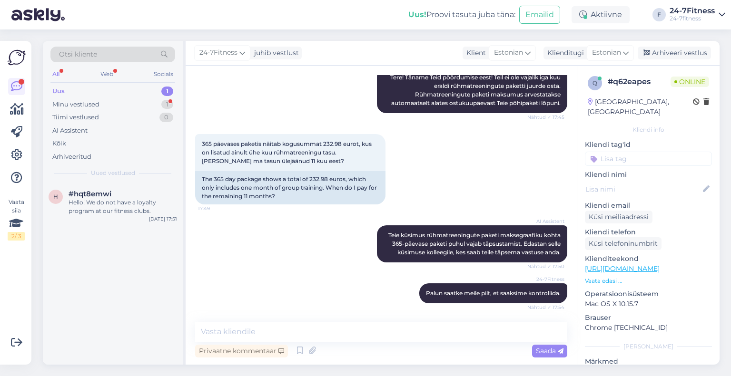
scroll to position [349, 0]
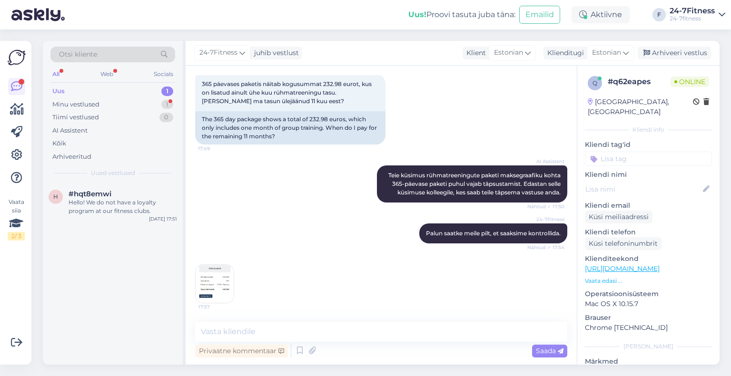
click at [200, 279] on img at bounding box center [214, 284] width 38 height 38
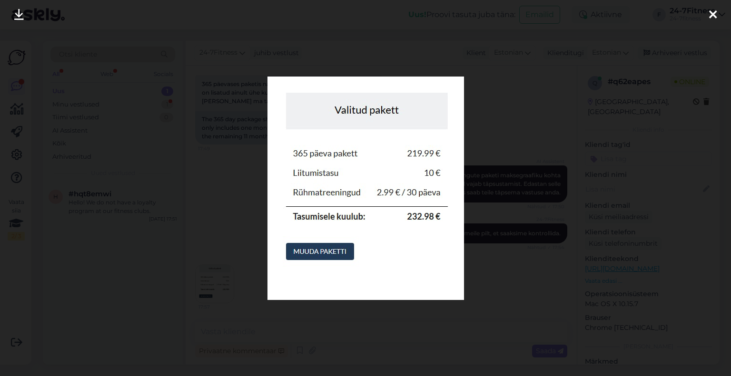
click at [711, 13] on icon at bounding box center [713, 15] width 8 height 12
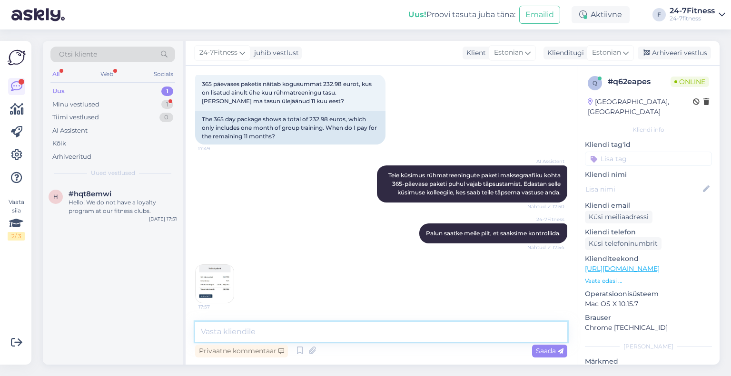
click at [291, 337] on textarea at bounding box center [381, 332] width 372 height 20
drag, startPoint x: 221, startPoint y: 332, endPoint x: 170, endPoint y: 332, distance: 50.9
click at [170, 332] on div "Otsi kliente All Web Socials Uus 1 Minu vestlused 1 Tiimi vestlused 0 AI Assist…" at bounding box center [381, 203] width 676 height 324
click at [394, 329] on textarea "Kui olete liitumisvormi täitnud ning vajutanud" at bounding box center [381, 332] width 372 height 20
paste textarea ",,Registreeri ja kinnita andmed''"
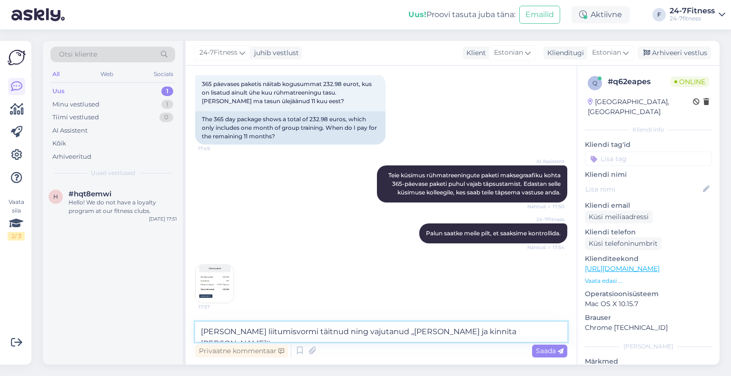
click at [286, 334] on textarea "Kui olete liitumisvormi täitnud ning vajutanud ,,Registreeri ja kinnita andmed''" at bounding box center [381, 332] width 372 height 20
click at [521, 333] on textarea "Kui olete liitumisvormi ära täitnud ning vajutanud ,,Registreeri ja kinnita and…" at bounding box center [381, 332] width 372 height 20
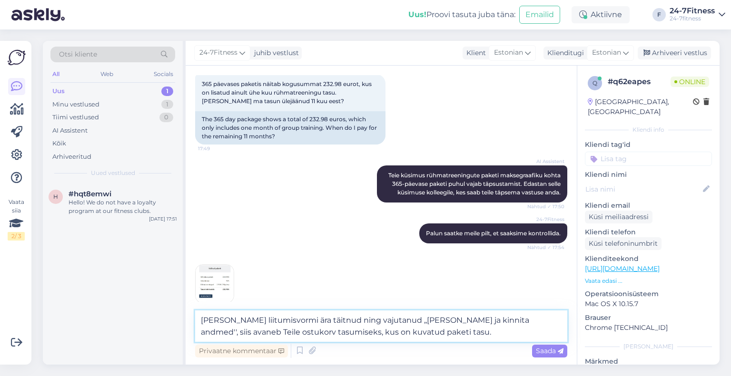
click at [362, 334] on textarea "Kui olete liitumisvormi ära täitnud ning vajutanud ,,Registreeri ja kinnita and…" at bounding box center [381, 326] width 372 height 31
type textarea "Kui olete liitumisvormi ära täitnud ning vajutanud ,,Registreeri ja kinnita and…"
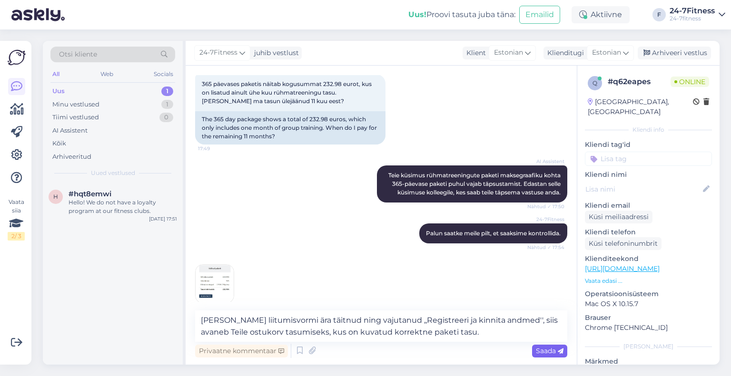
click at [538, 352] on span "Saada" at bounding box center [550, 351] width 28 height 9
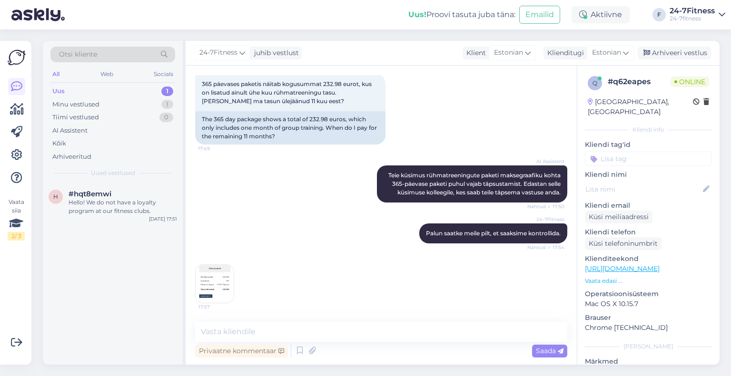
scroll to position [407, 0]
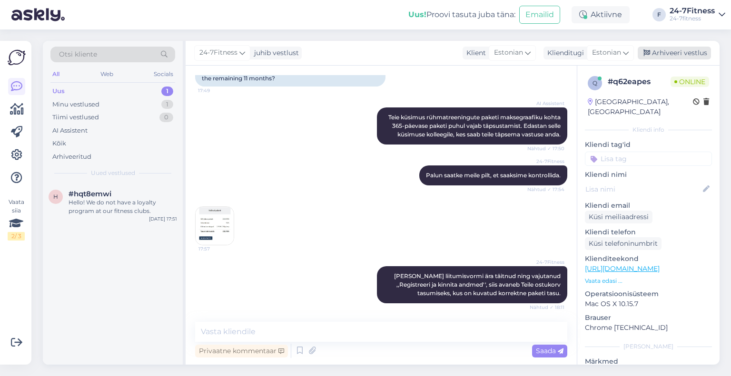
click at [664, 55] on div "Arhiveeri vestlus" at bounding box center [673, 53] width 73 height 13
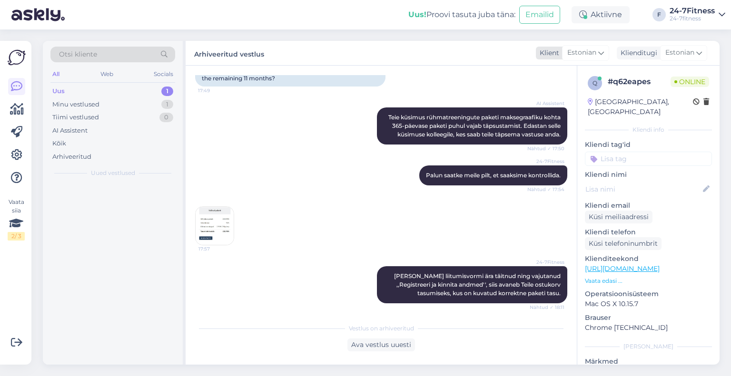
scroll to position [410, 0]
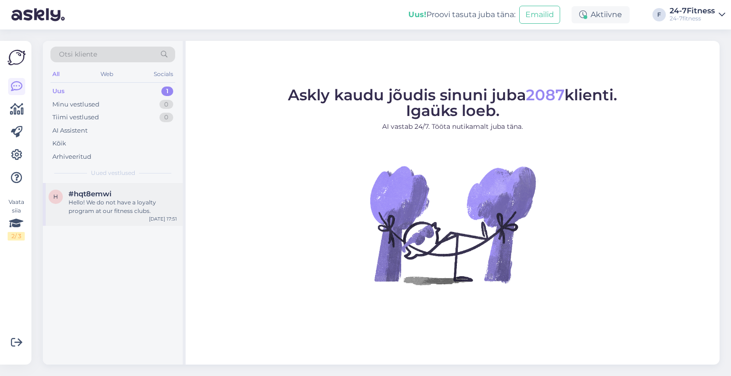
click at [106, 221] on div "h #hqt8emwi Hello! We do not have a loyalty program at our fitness clubs. Sep 4…" at bounding box center [113, 204] width 140 height 43
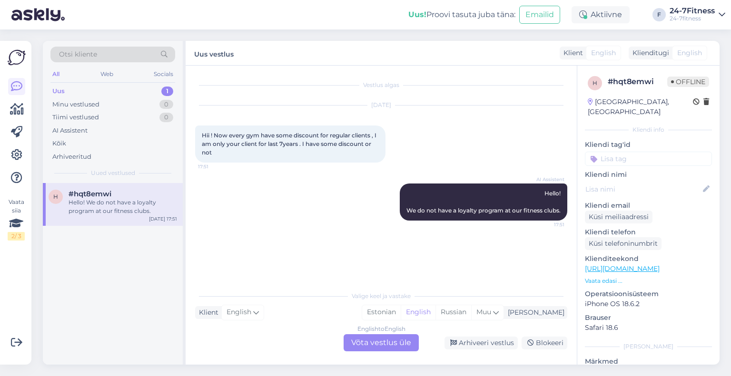
click at [475, 350] on div "English to English Võta vestlus üle Arhiveeri vestlus Blokeeri" at bounding box center [381, 342] width 372 height 17
click at [480, 341] on div "Arhiveeri vestlus" at bounding box center [480, 343] width 73 height 13
